Goal: Check status: Check status

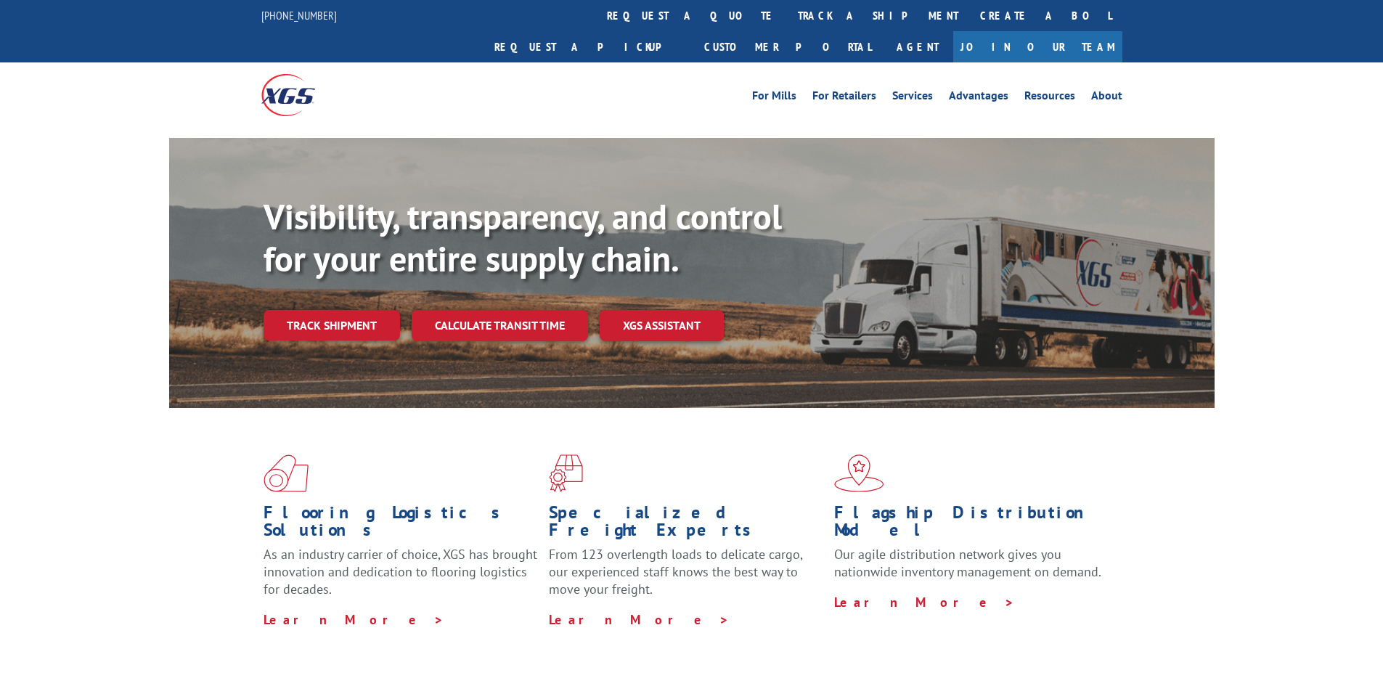
drag, startPoint x: 652, startPoint y: 16, endPoint x: 674, endPoint y: 168, distance: 153.2
click at [787, 16] on link "track a shipment" at bounding box center [878, 15] width 182 height 31
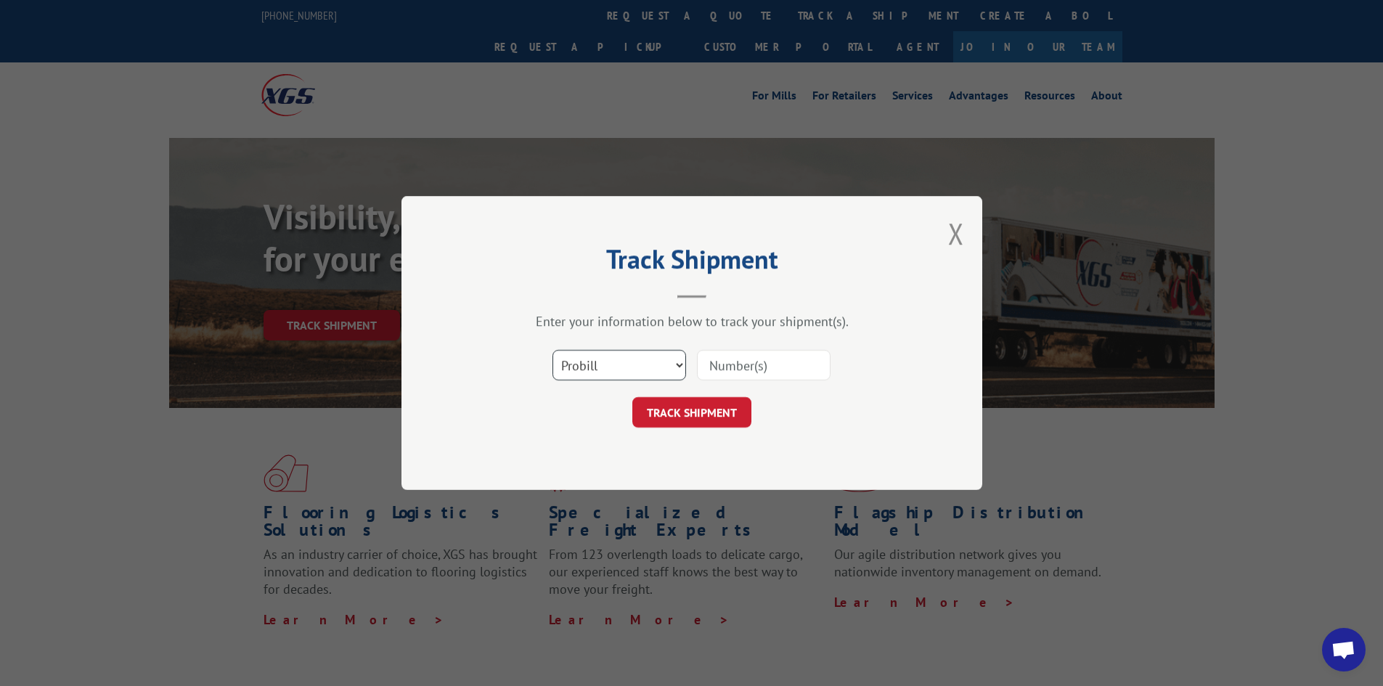
click at [626, 371] on select "Select category... Probill BOL PO" at bounding box center [619, 365] width 134 height 30
select select "bol"
click at [552, 350] on select "Select category... Probill BOL PO" at bounding box center [619, 365] width 134 height 30
click at [799, 364] on input at bounding box center [764, 365] width 134 height 30
paste input "2555623"
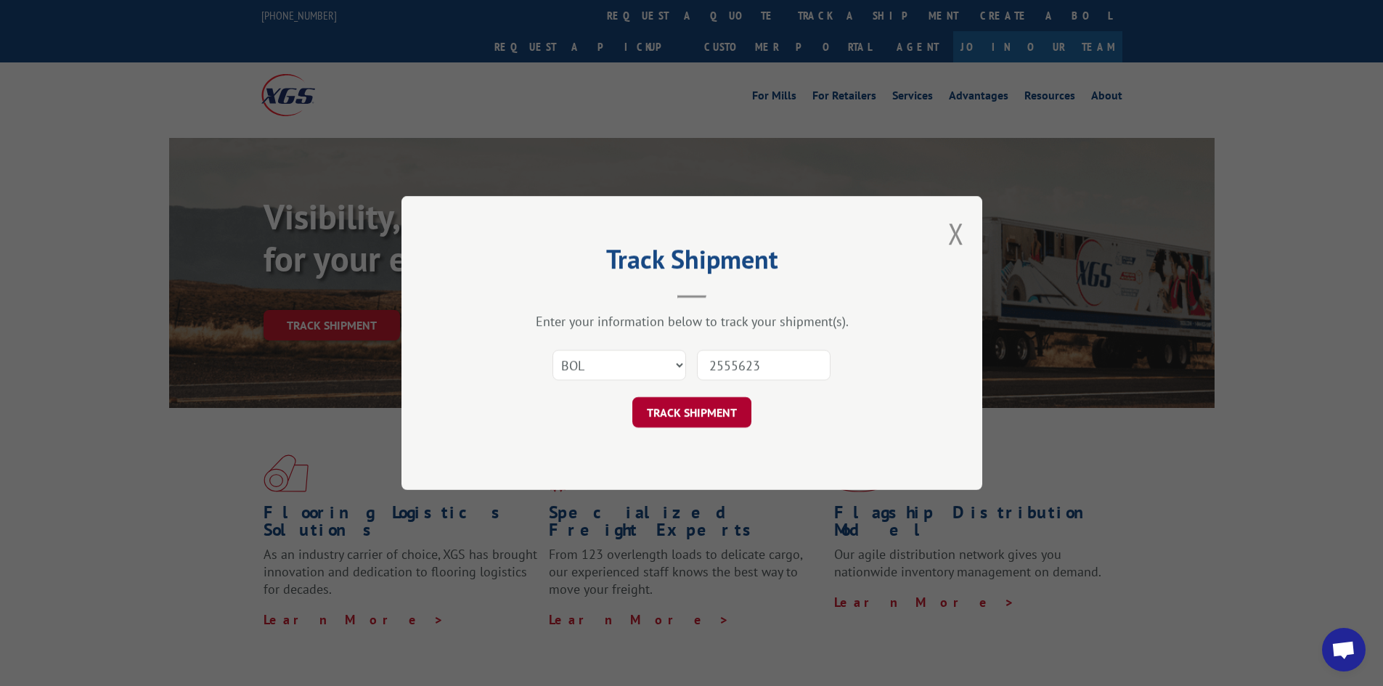
type input "2555623"
click at [687, 418] on button "TRACK SHIPMENT" at bounding box center [691, 412] width 119 height 30
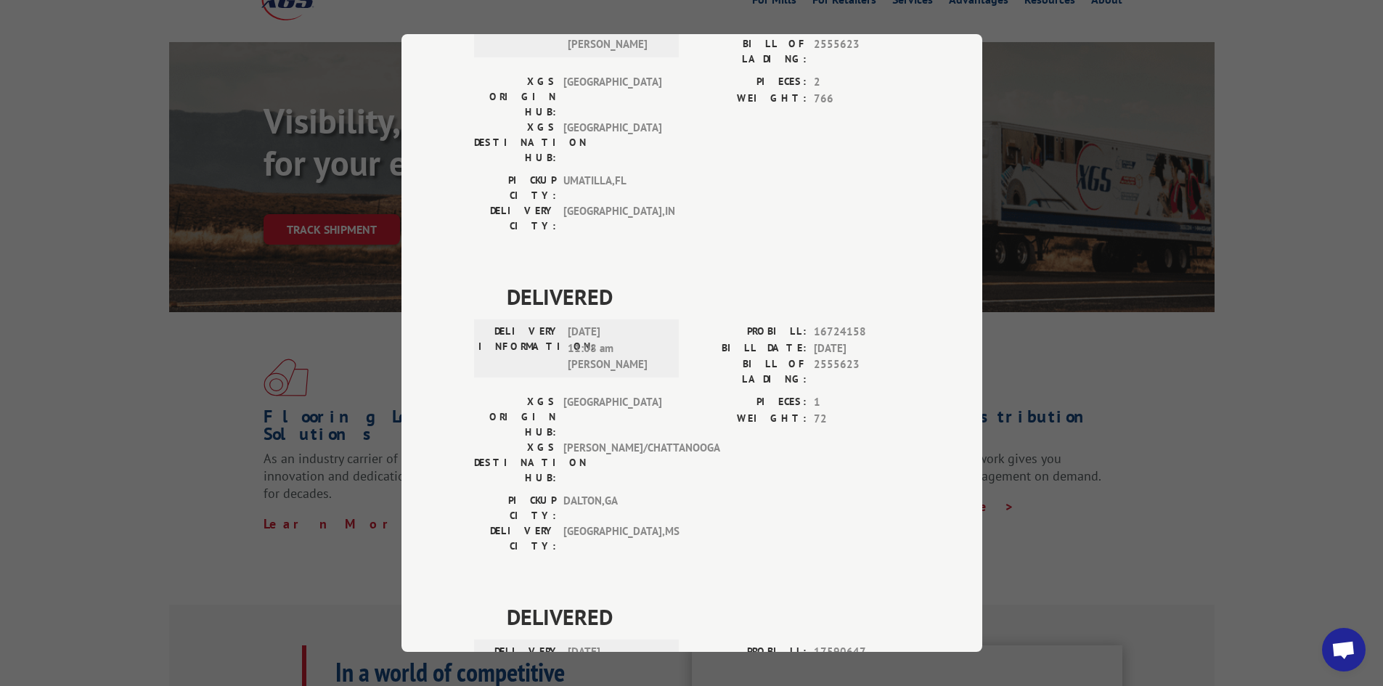
scroll to position [73, 0]
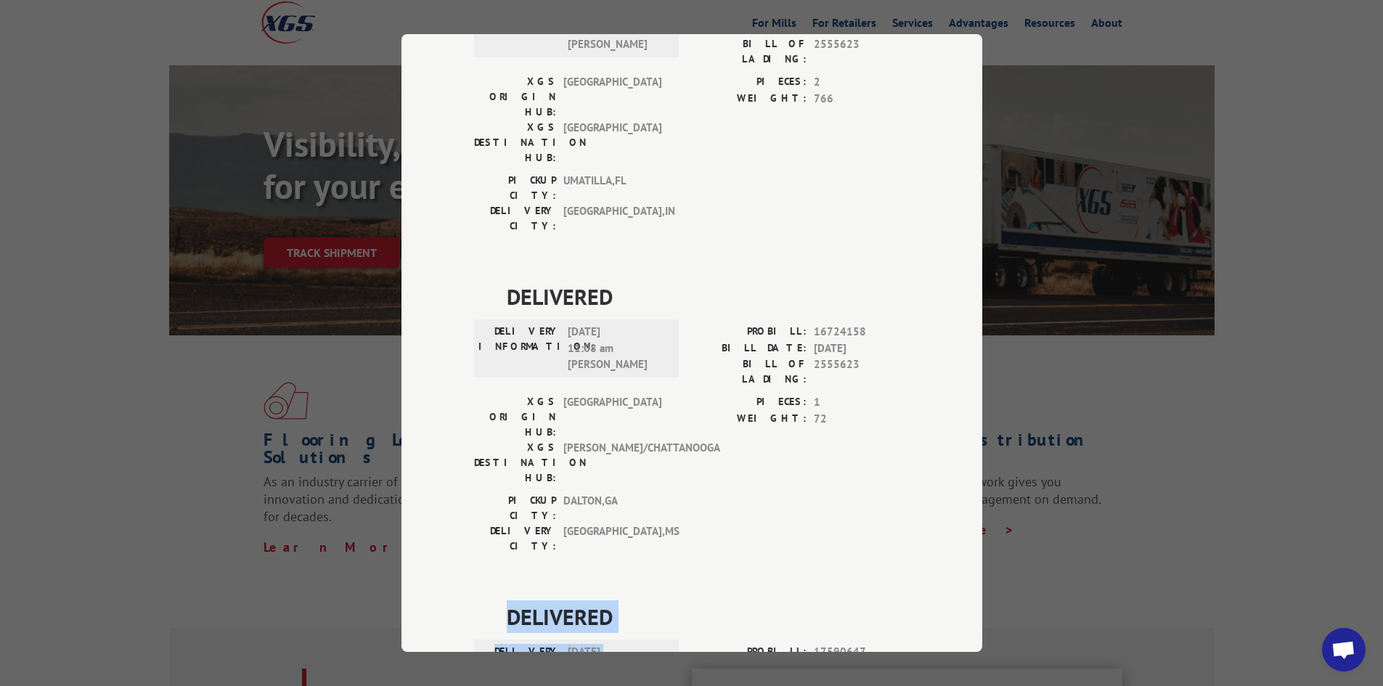
drag, startPoint x: 496, startPoint y: 356, endPoint x: 623, endPoint y: 435, distance: 150.2
copy div "DELIVERED DELIVERY INFORMATION: [DATE] 03:00 pm [PERSON_NAME]"
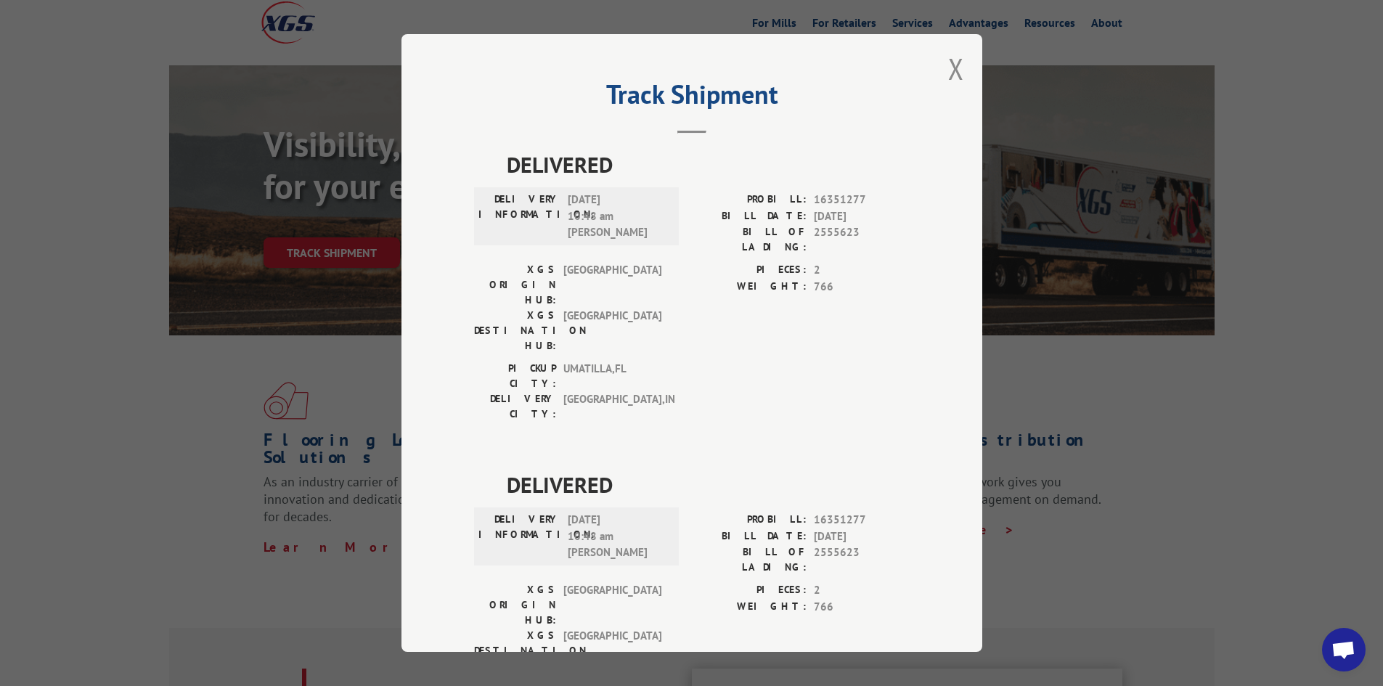
scroll to position [0, 0]
drag, startPoint x: 945, startPoint y: 73, endPoint x: 797, endPoint y: 37, distance: 152.4
click at [948, 73] on button "Close modal" at bounding box center [956, 71] width 16 height 38
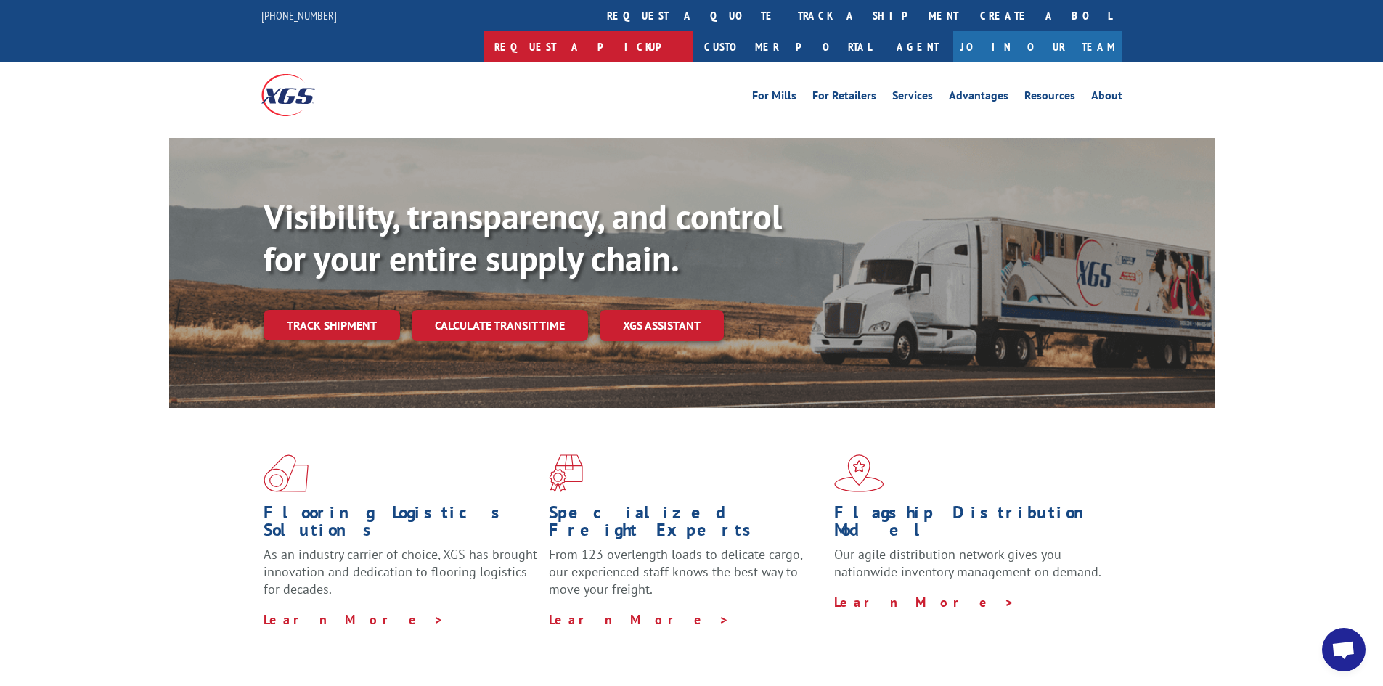
click at [693, 31] on link "Request a pickup" at bounding box center [588, 46] width 210 height 31
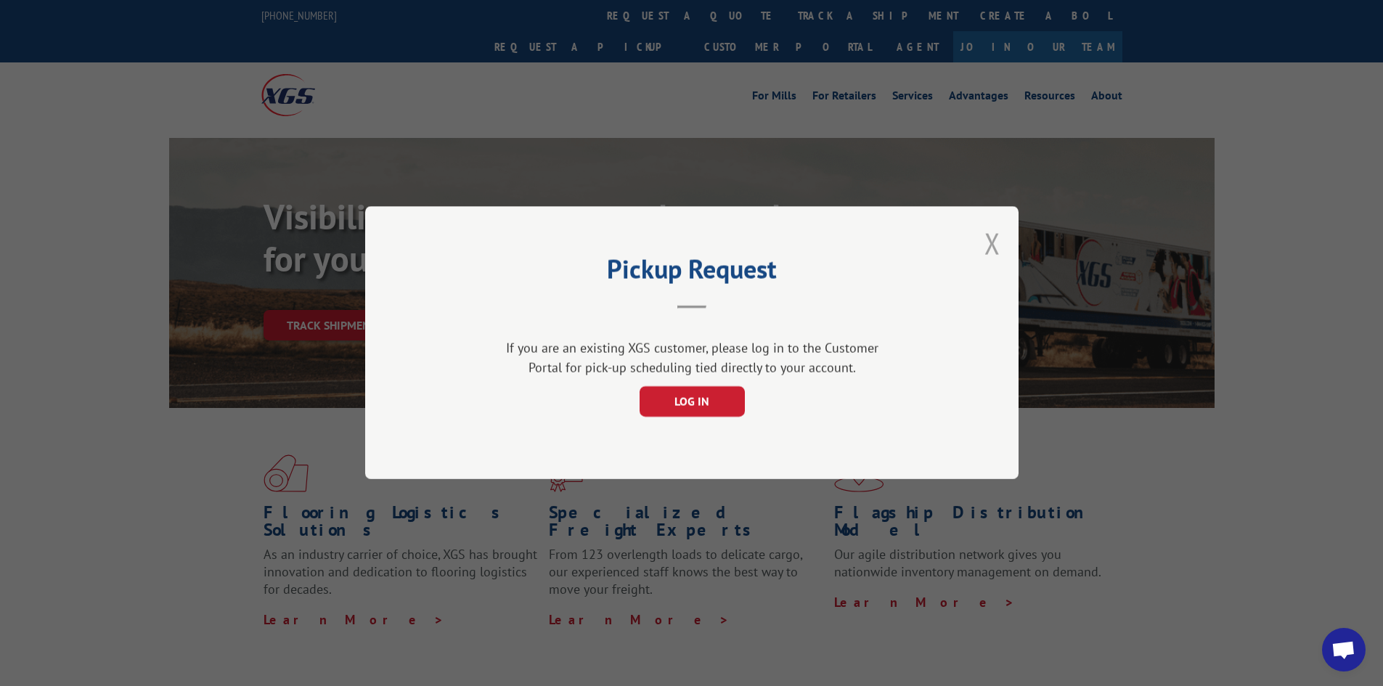
click at [996, 242] on button "Close modal" at bounding box center [992, 243] width 16 height 38
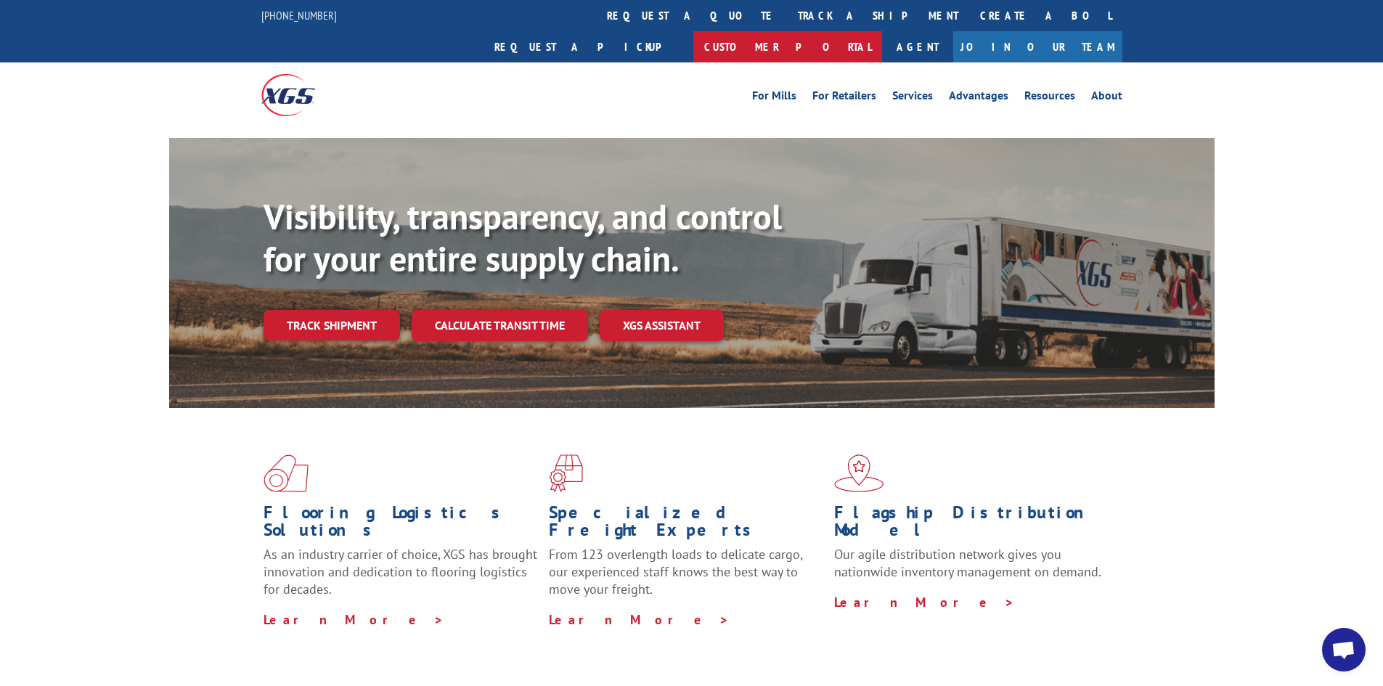
click at [882, 31] on link "Customer Portal" at bounding box center [787, 46] width 189 height 31
